Goal: Task Accomplishment & Management: Use online tool/utility

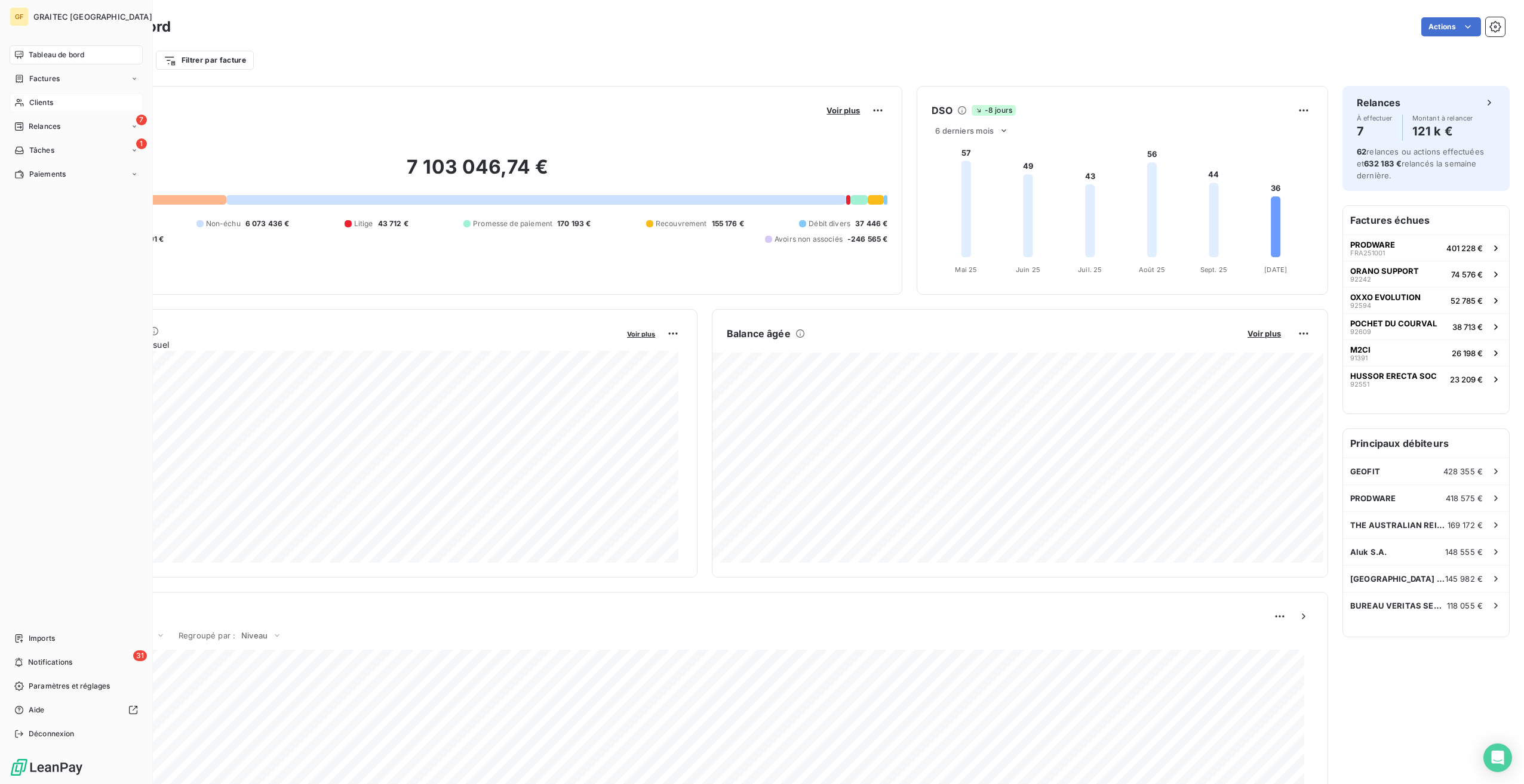
click at [61, 107] on div "Clients" at bounding box center [76, 103] width 133 height 19
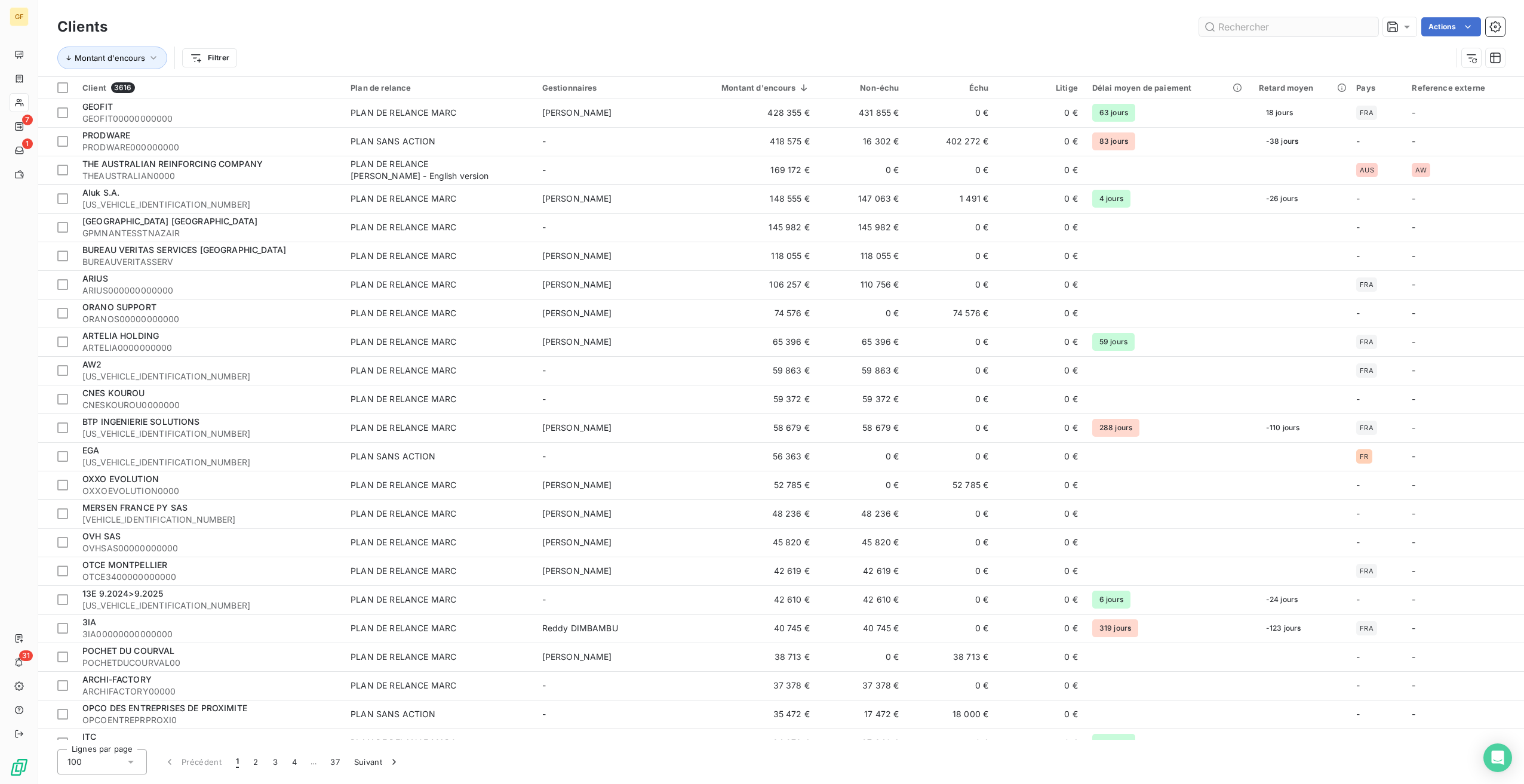
click at [1253, 26] on input "text" at bounding box center [1289, 27] width 179 height 19
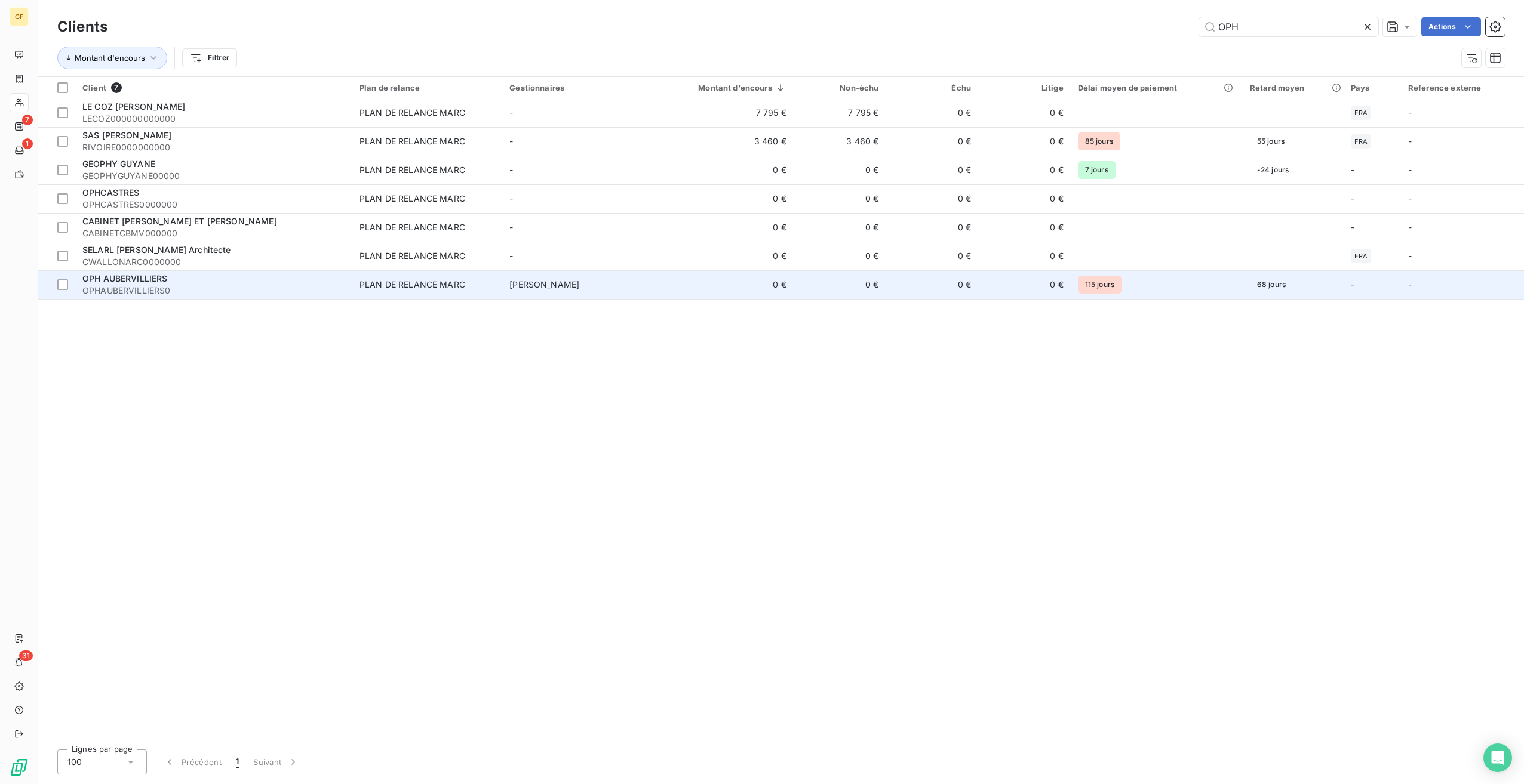
type input "OPH"
click at [381, 286] on div "PLAN DE RELANCE MARC" at bounding box center [412, 285] width 105 height 12
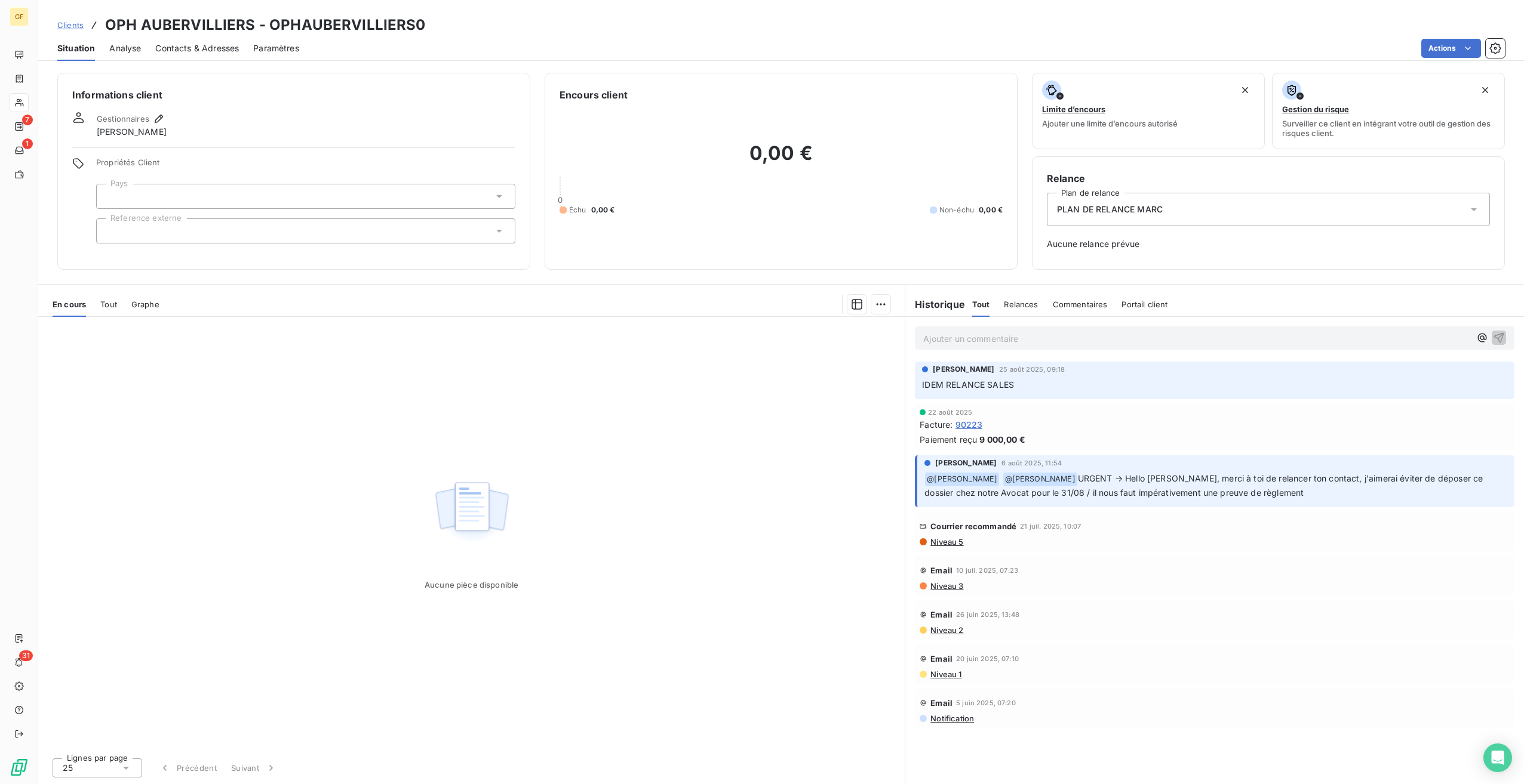
click at [1018, 306] on span "Relances" at bounding box center [1020, 304] width 34 height 9
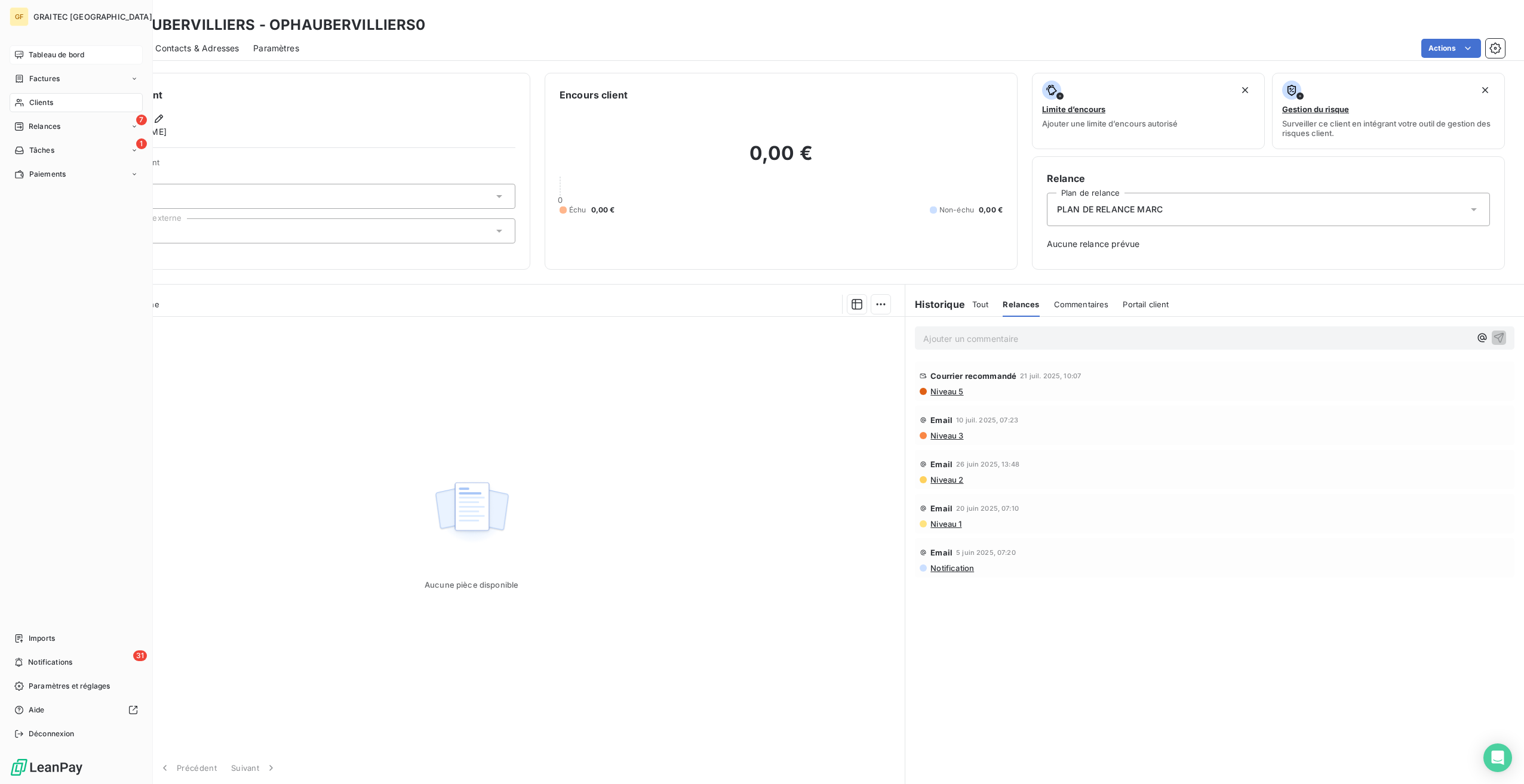
click at [55, 53] on span "Tableau de bord" at bounding box center [56, 55] width 55 height 11
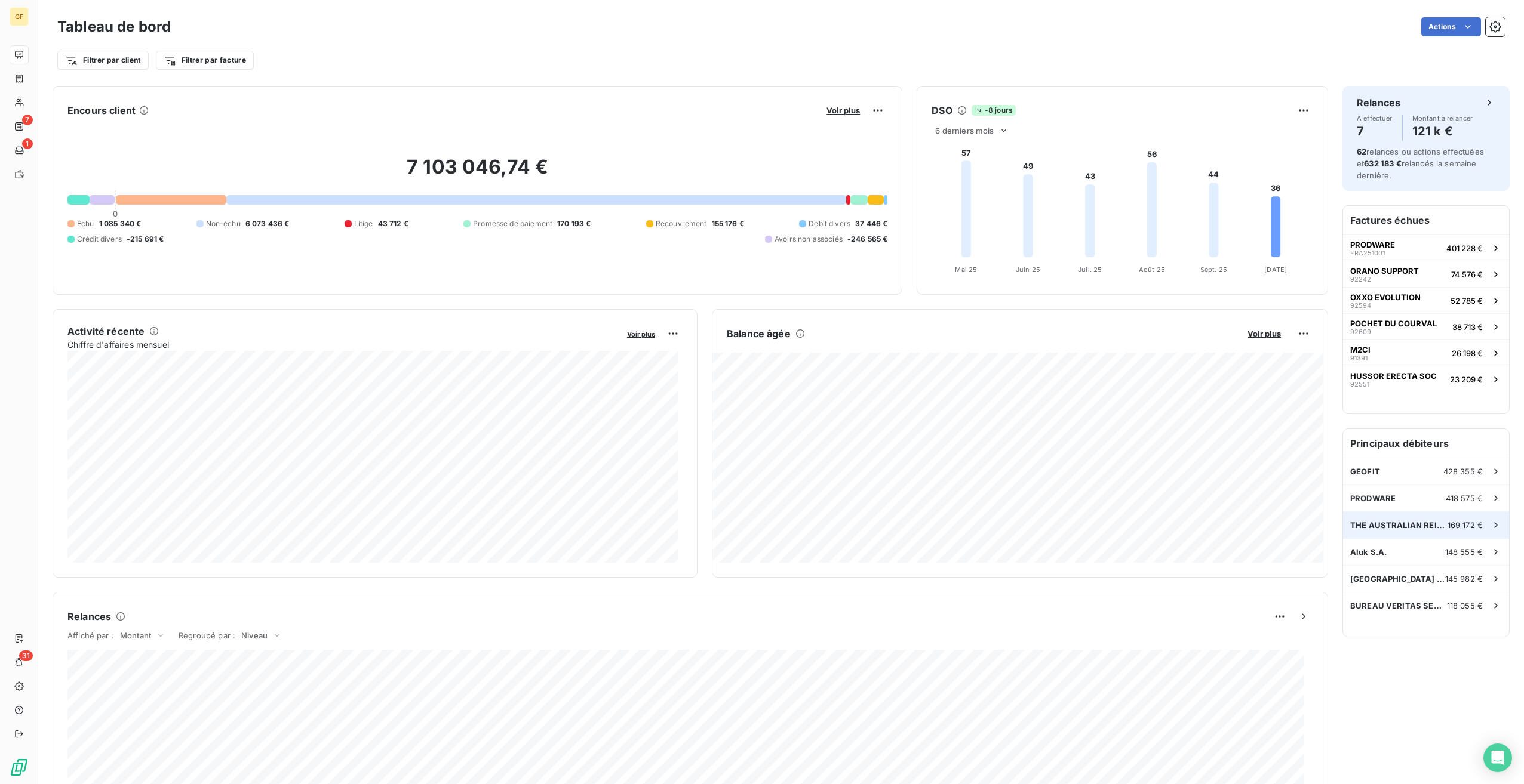
click at [1386, 530] on span "THE AUSTRALIAN REINFORCING COMPANY" at bounding box center [1398, 525] width 97 height 9
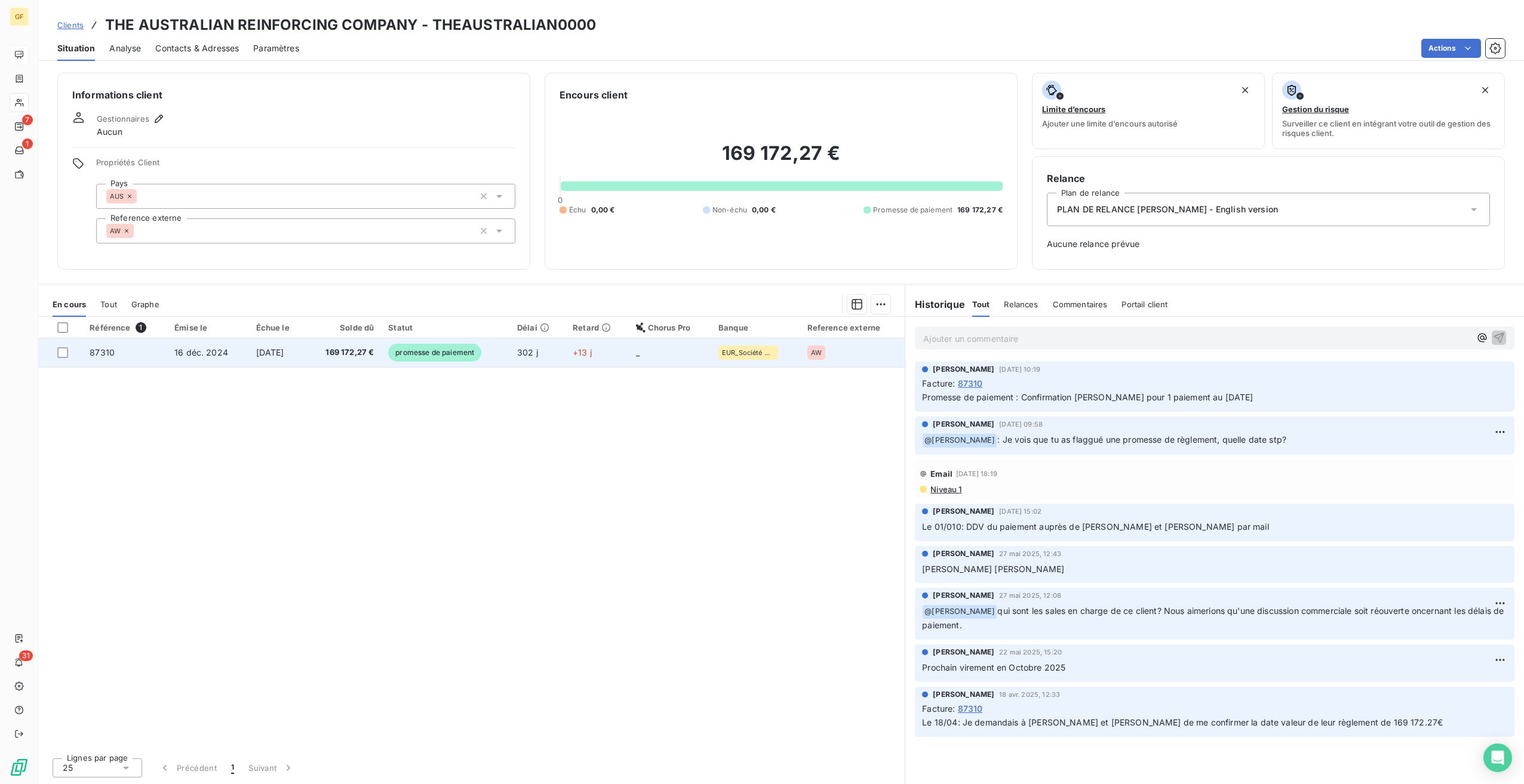
click at [560, 355] on td "302 j" at bounding box center [537, 352] width 55 height 29
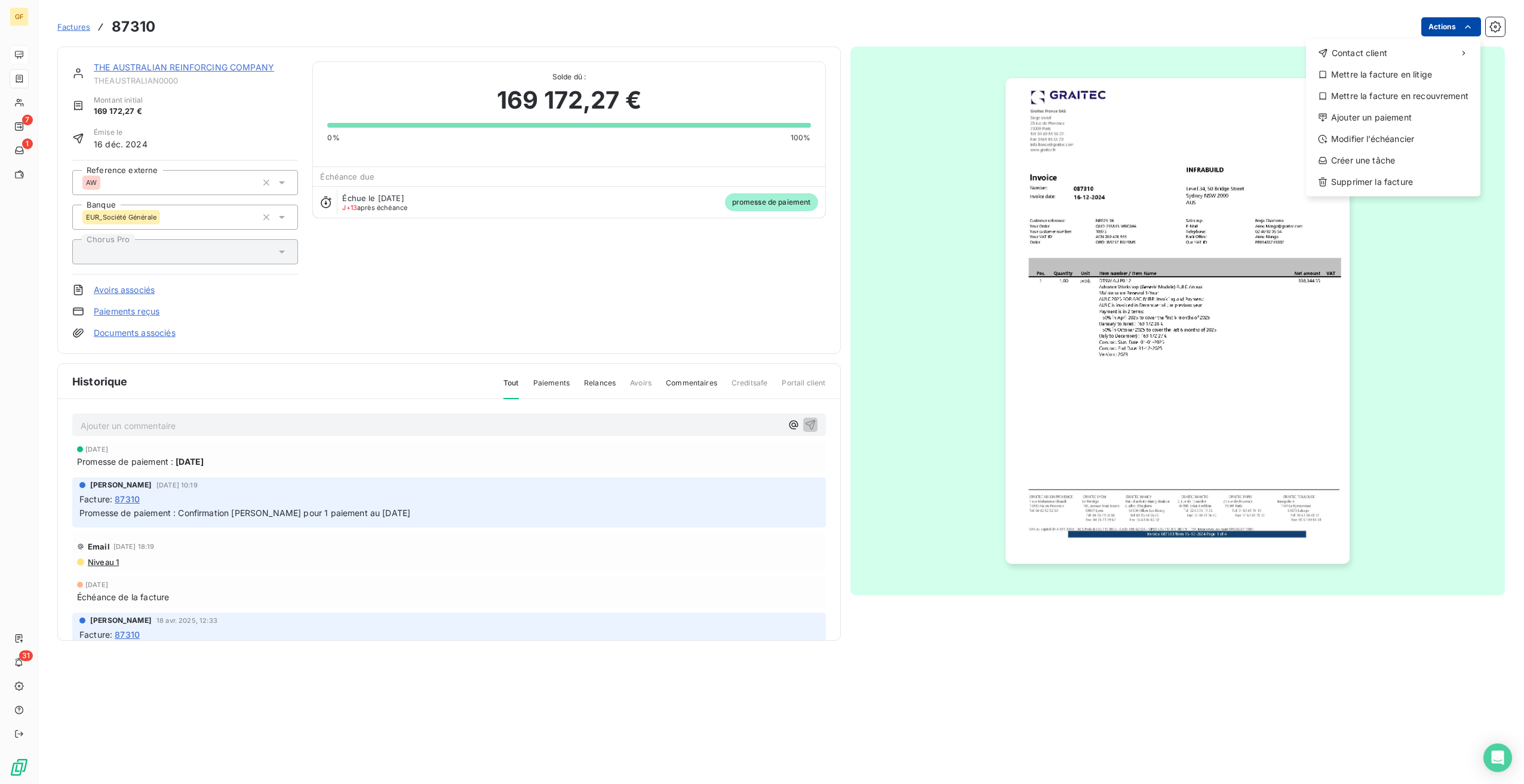
click at [1447, 32] on html "GF 7 1 31 Factures 87310 Actions Contact client Mettre la facture en litige Met…" at bounding box center [762, 392] width 1524 height 784
click at [1384, 139] on div "Modifier l’échéancier" at bounding box center [1393, 139] width 165 height 19
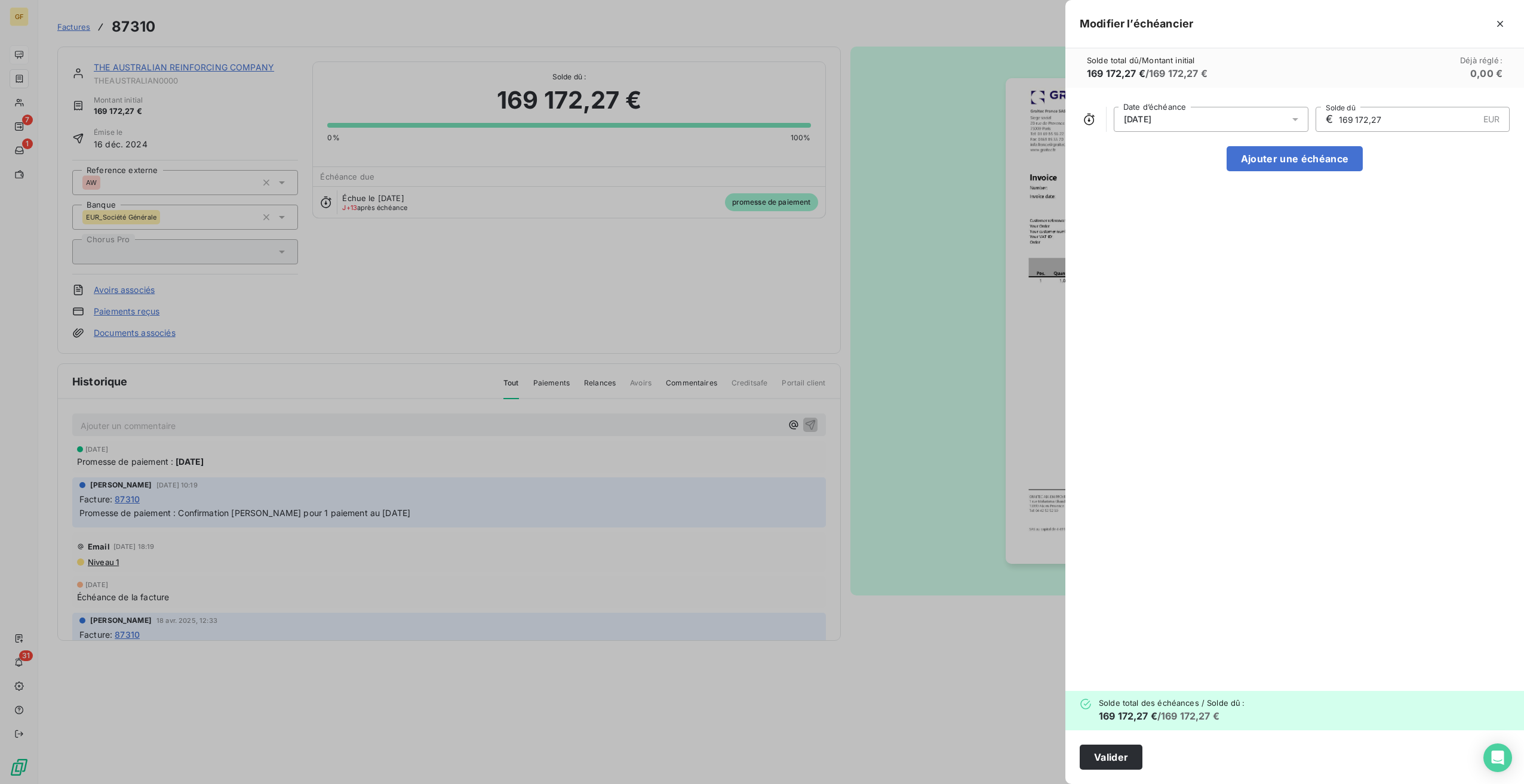
click at [1236, 107] on div "[DATE]" at bounding box center [1211, 119] width 195 height 25
click at [1218, 316] on button "30" at bounding box center [1211, 310] width 24 height 24
click at [1393, 194] on div "[DATE] Date d’échéance € 169 172,27 EUR Solde dû Ajouter une échéance" at bounding box center [1295, 389] width 459 height 604
click at [1117, 753] on button "Valider" at bounding box center [1111, 757] width 63 height 25
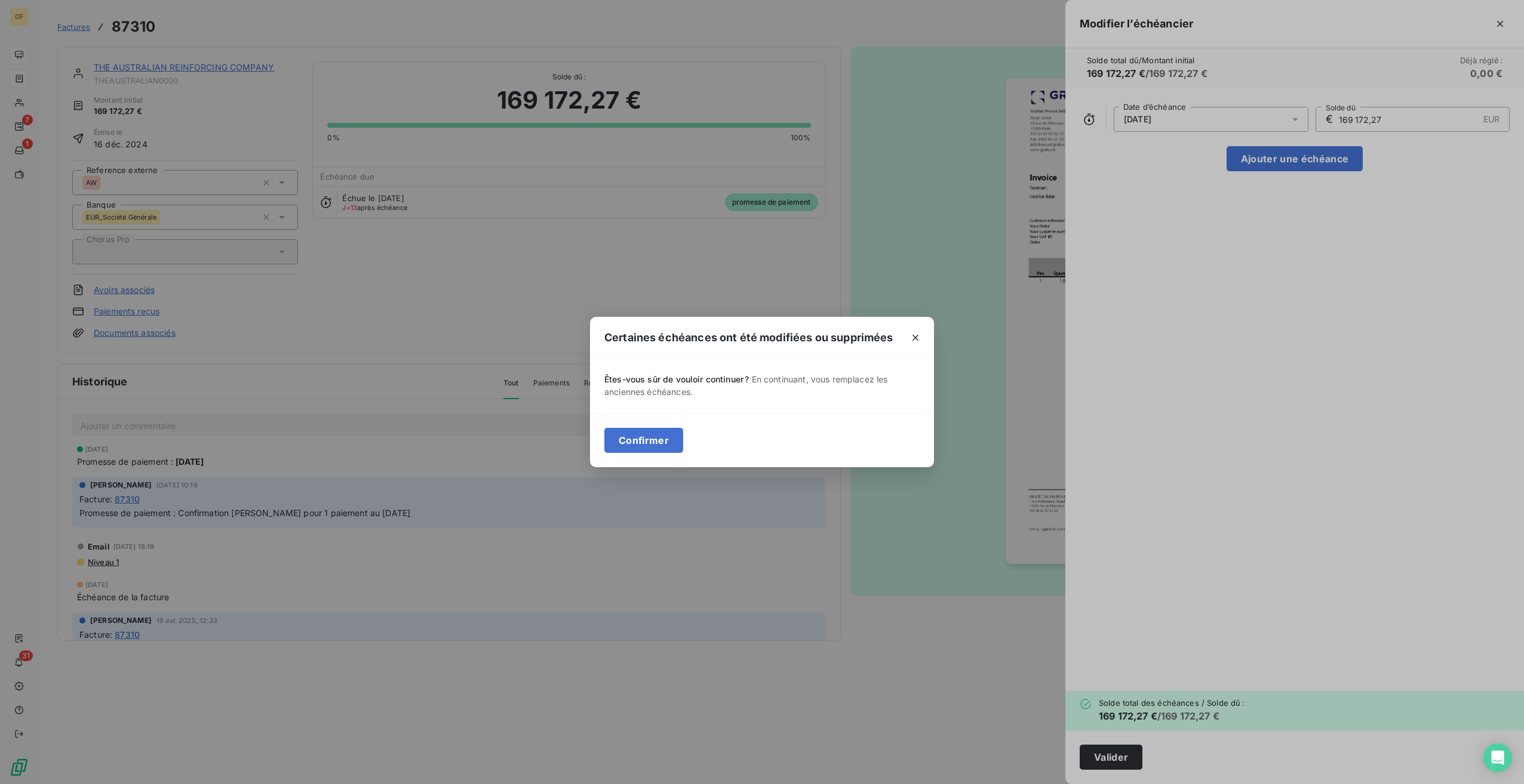
drag, startPoint x: 624, startPoint y: 446, endPoint x: 692, endPoint y: 519, distance: 99.8
click at [624, 445] on button "Confirmer" at bounding box center [643, 440] width 79 height 25
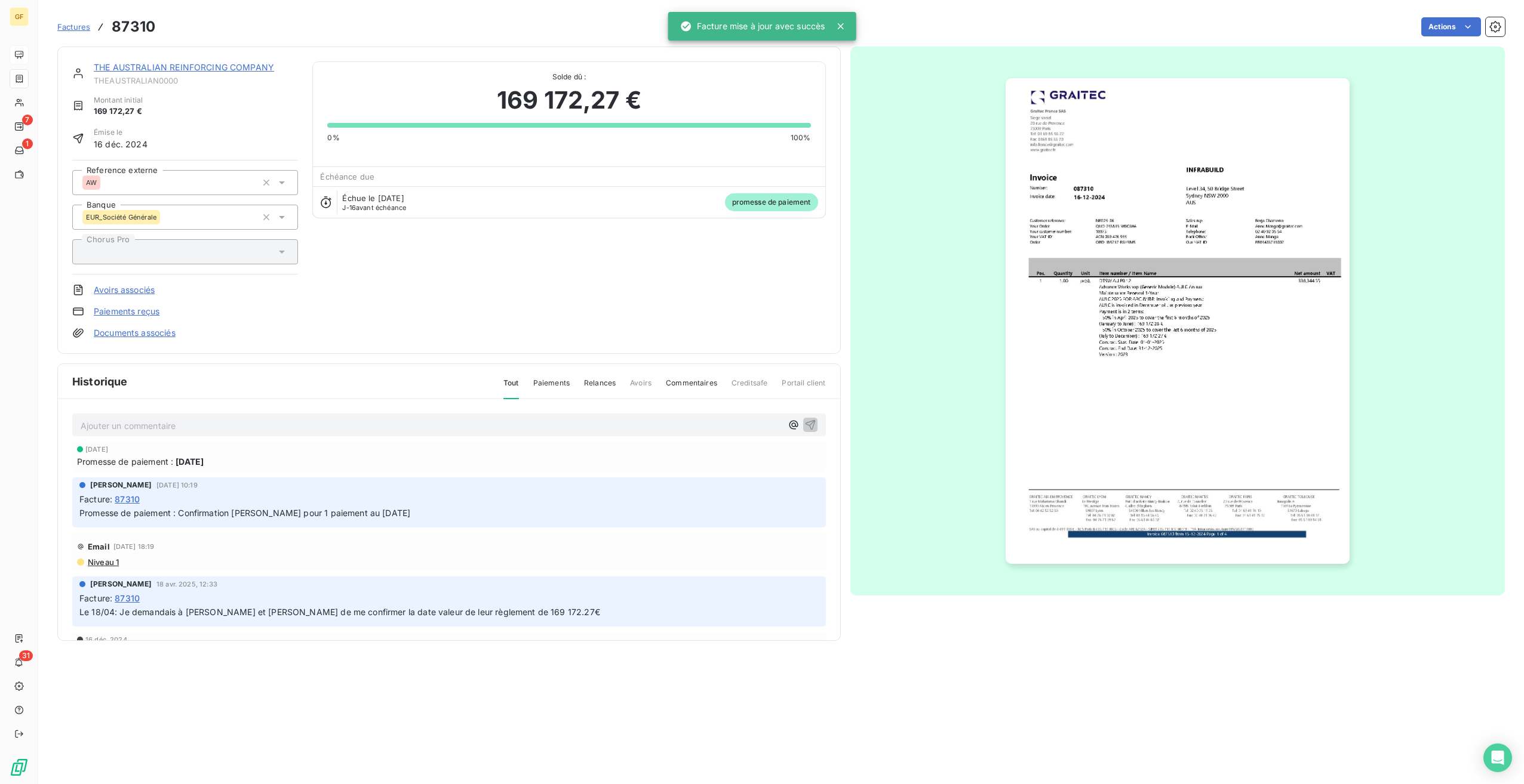
click at [67, 25] on span "Factures" at bounding box center [74, 27] width 33 height 9
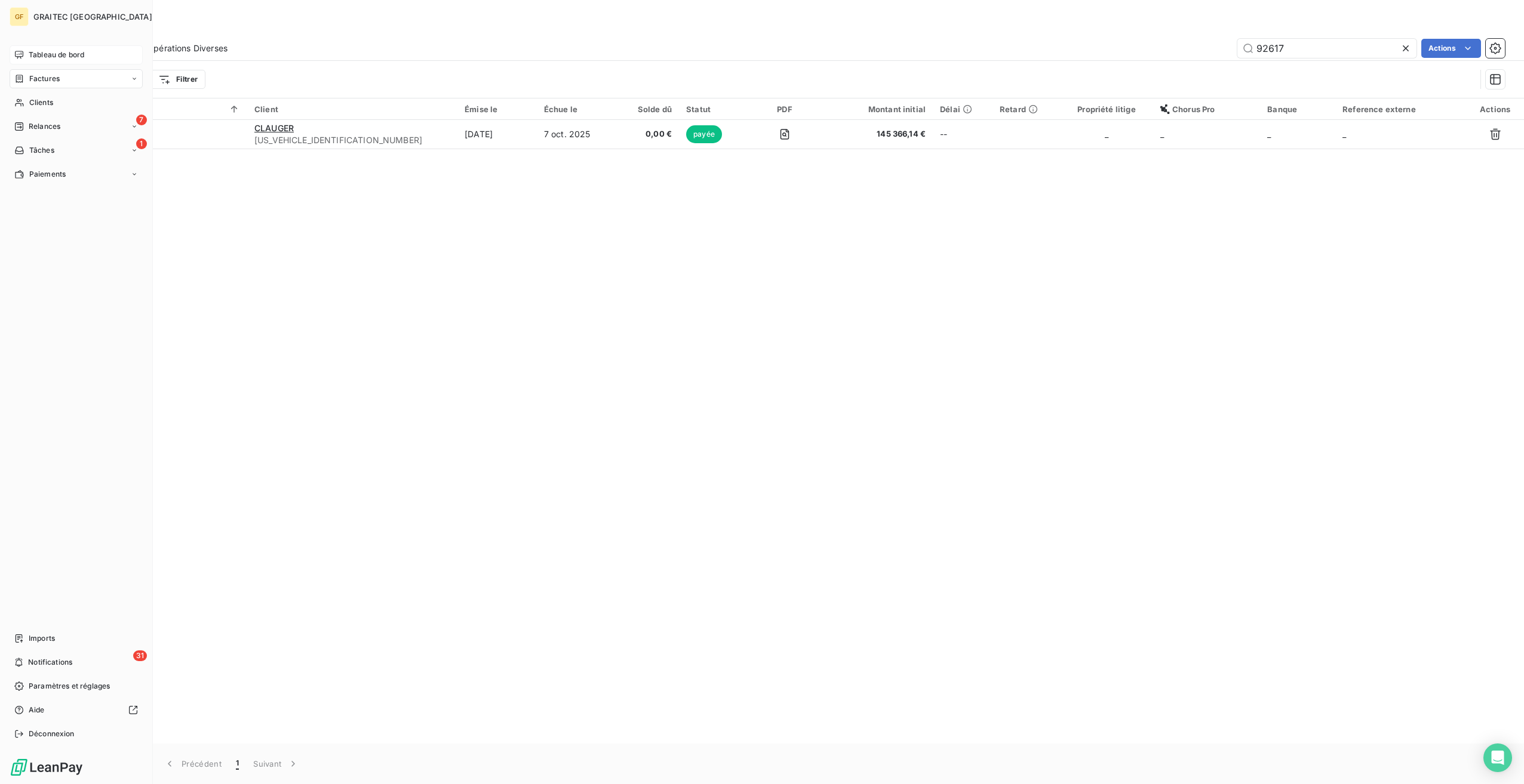
click at [66, 55] on span "Tableau de bord" at bounding box center [56, 55] width 55 height 11
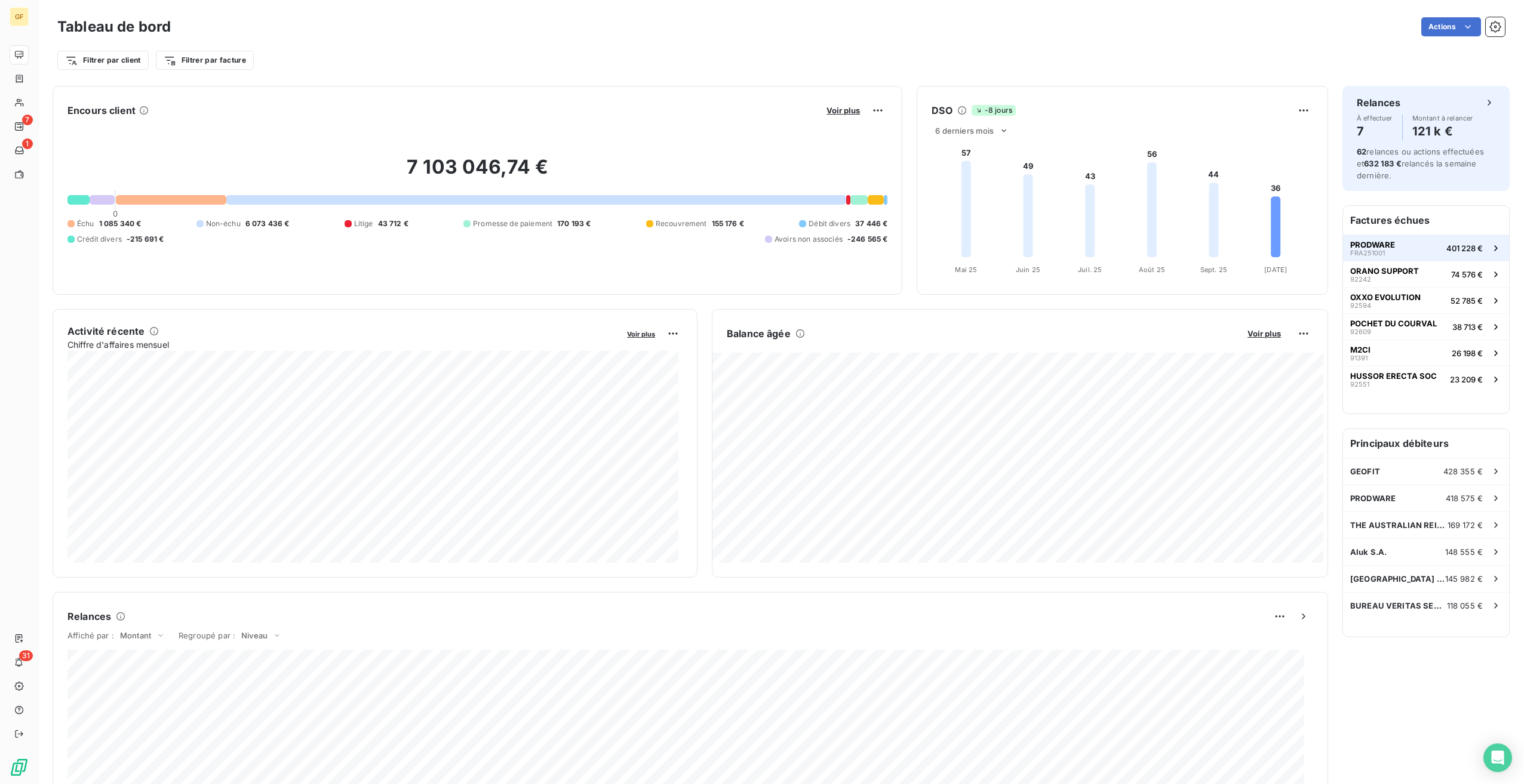
click at [1452, 249] on span "401 228 €" at bounding box center [1464, 248] width 36 height 9
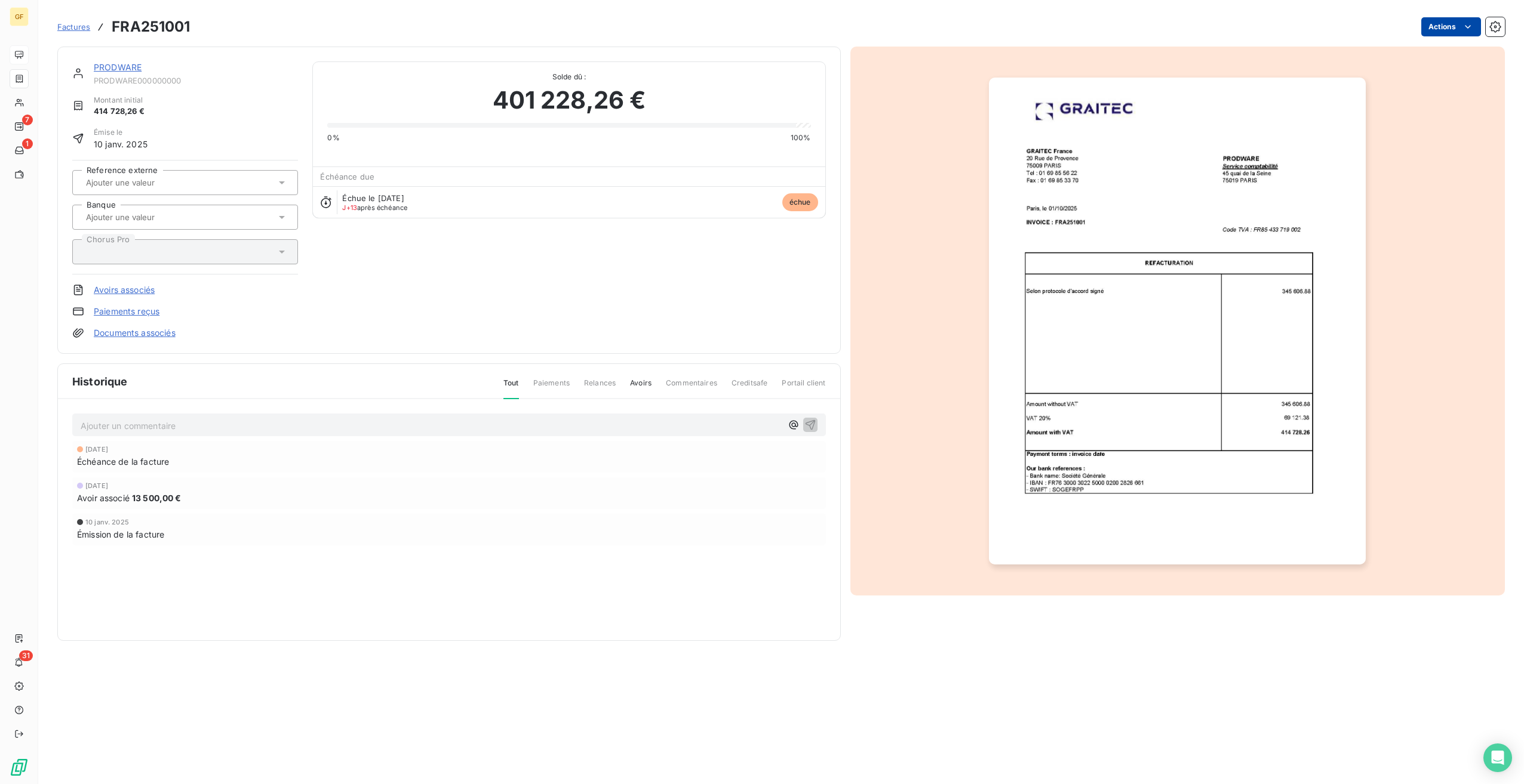
click at [1450, 31] on html "GF 7 1 31 Factures FRA251001 Actions PRODWARE PRODWARE000000000 Montant initial…" at bounding box center [762, 392] width 1524 height 784
